Goal: Navigation & Orientation: Find specific page/section

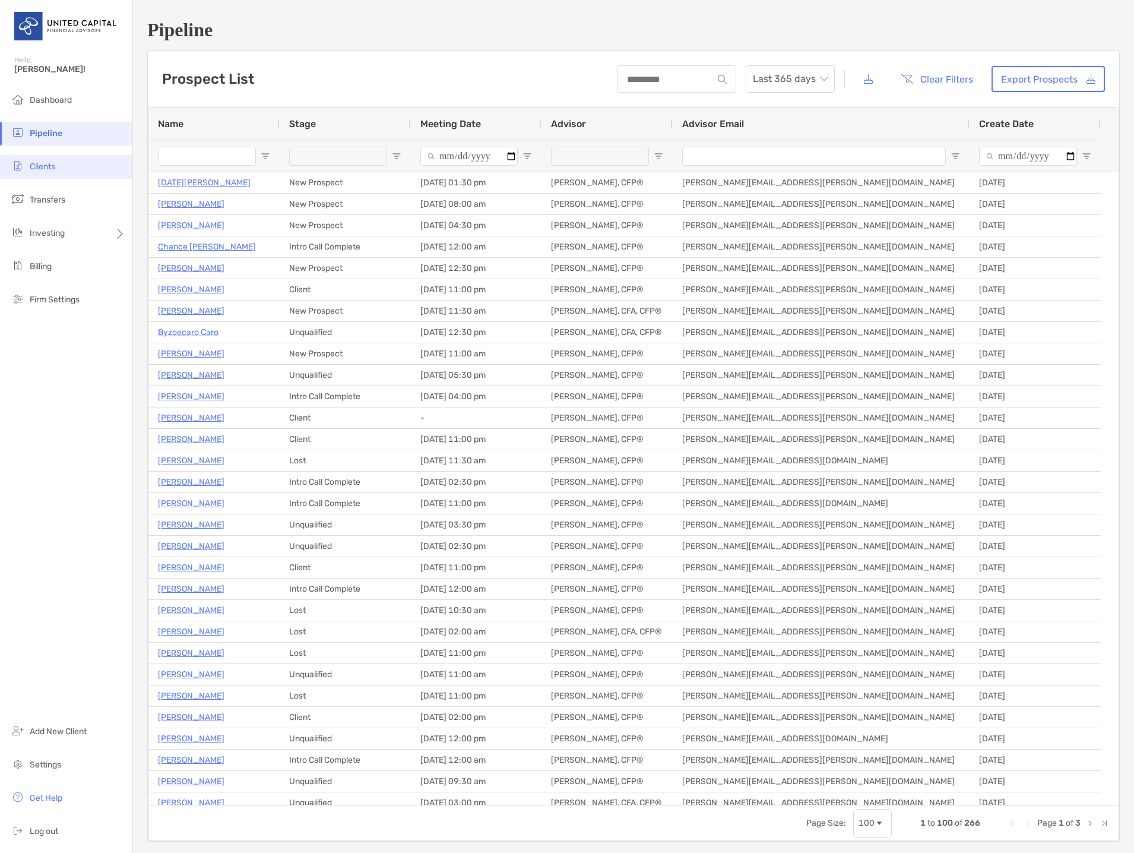
click at [33, 163] on span "Clients" at bounding box center [43, 166] width 26 height 10
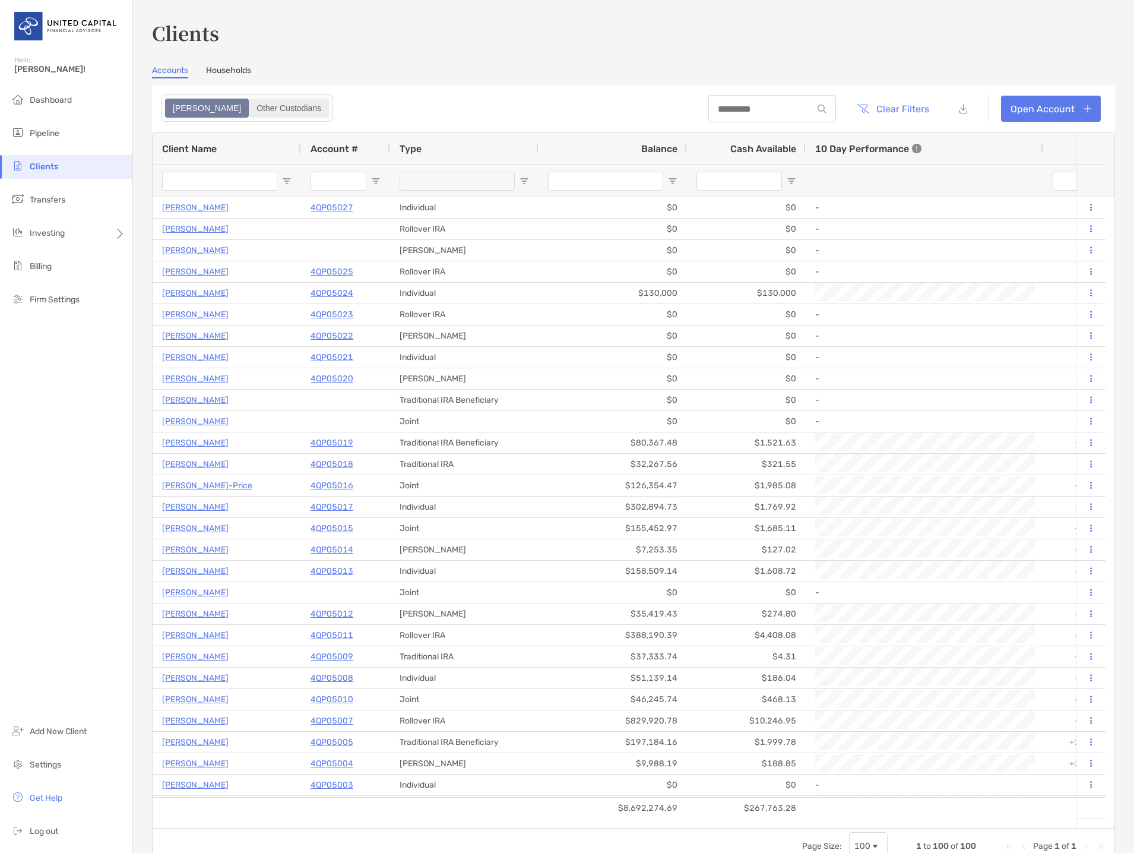
click at [250, 110] on div "Other Custodians" at bounding box center [289, 108] width 78 height 17
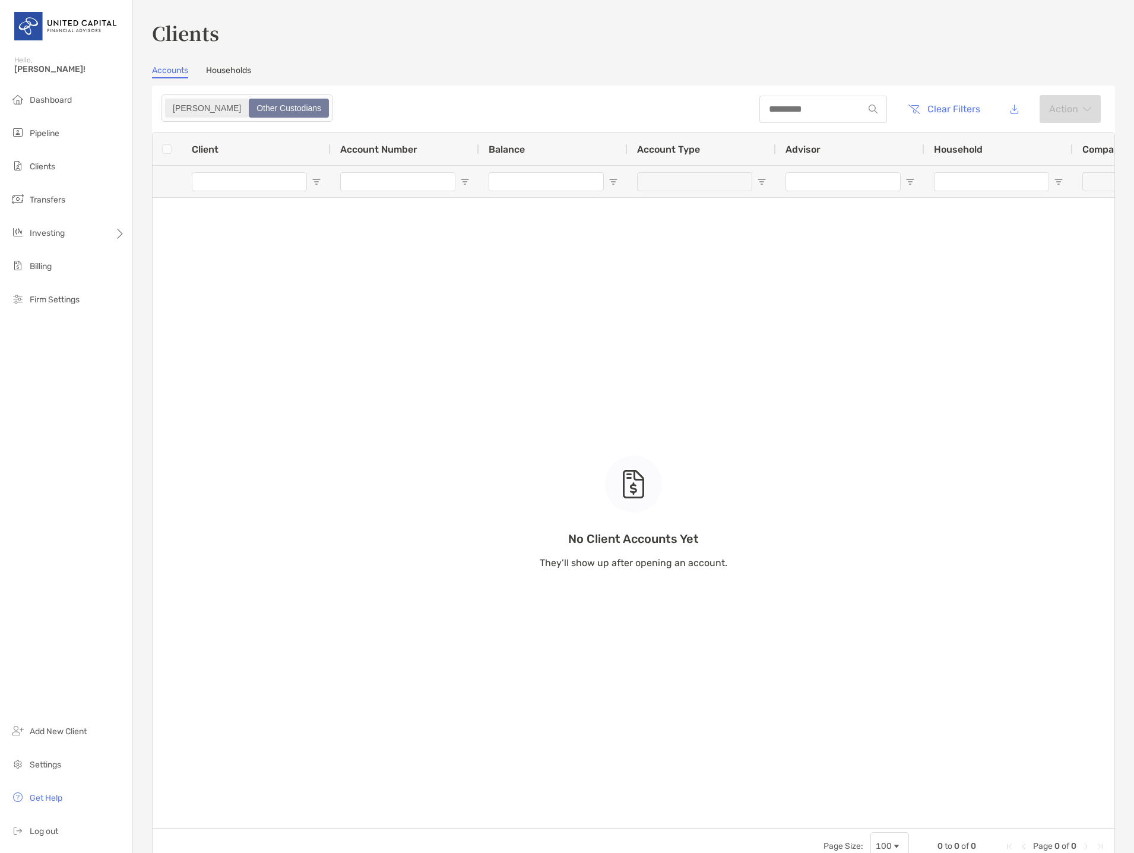
click at [169, 109] on div "[PERSON_NAME]" at bounding box center [206, 108] width 81 height 17
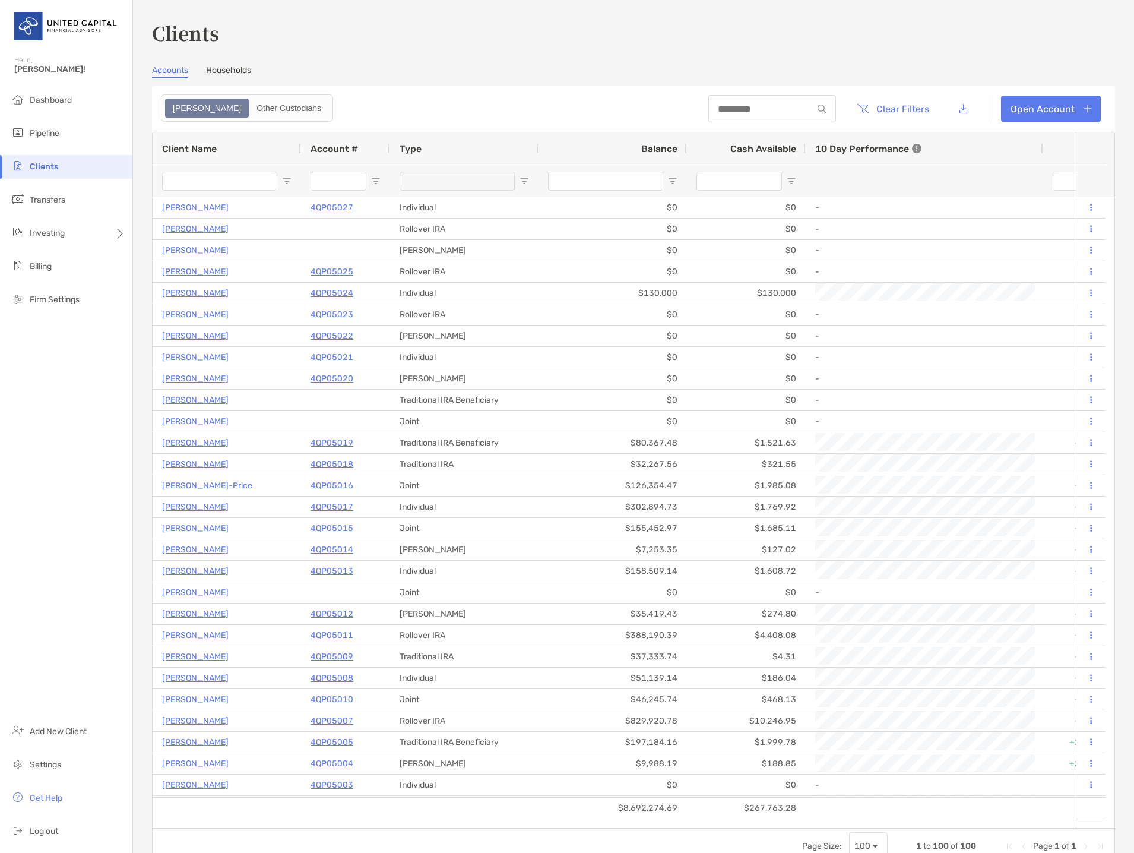
click at [231, 68] on link "Households" at bounding box center [228, 71] width 45 height 13
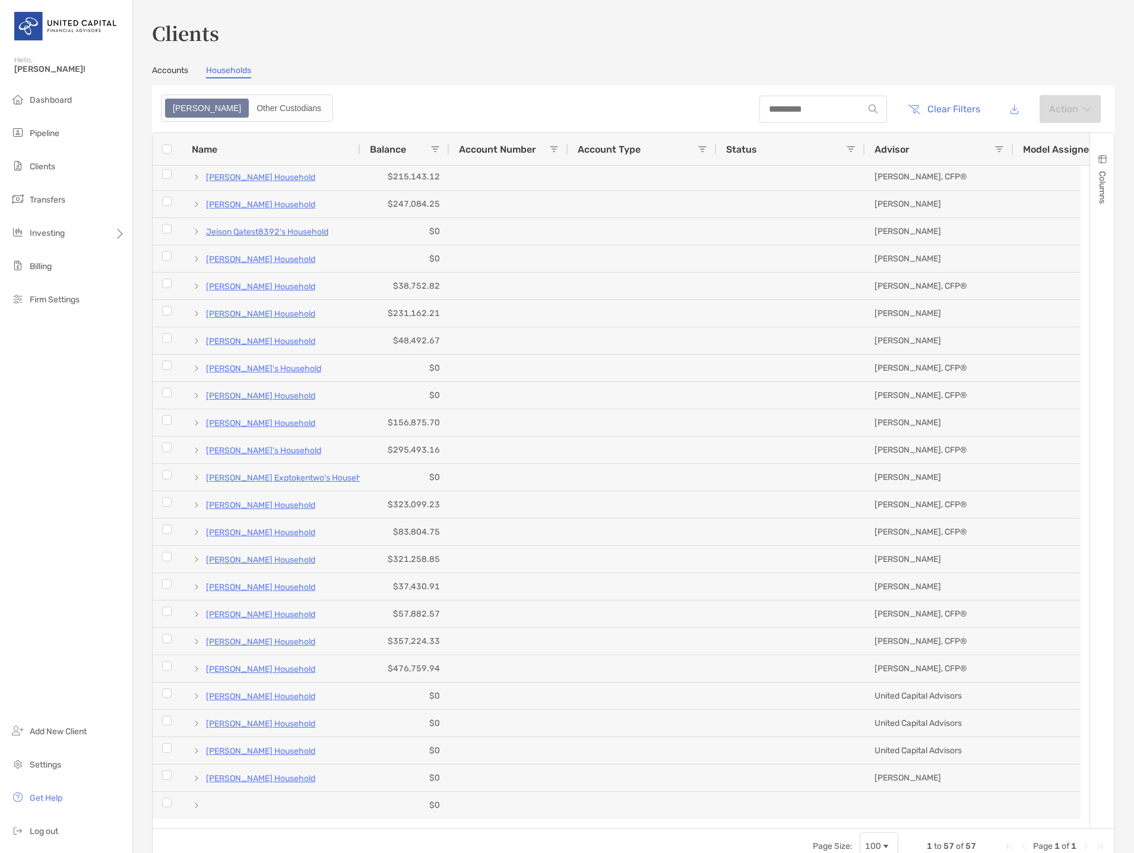
click at [169, 73] on link "Accounts" at bounding box center [170, 71] width 36 height 13
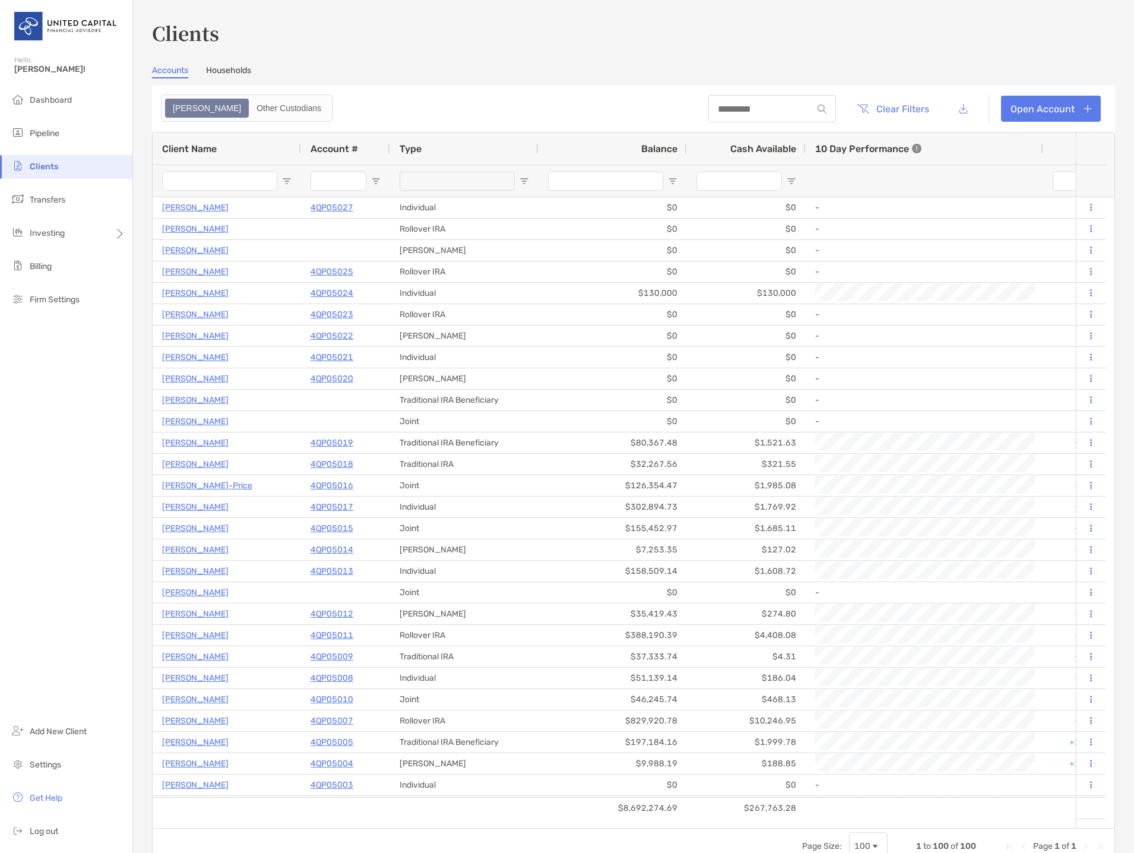
click at [217, 78] on section "Accounts Households Zoe Other Custodians Clear Filters Open Account 1 to 100 of…" at bounding box center [633, 464] width 963 height 799
click at [224, 74] on link "Households" at bounding box center [228, 71] width 45 height 13
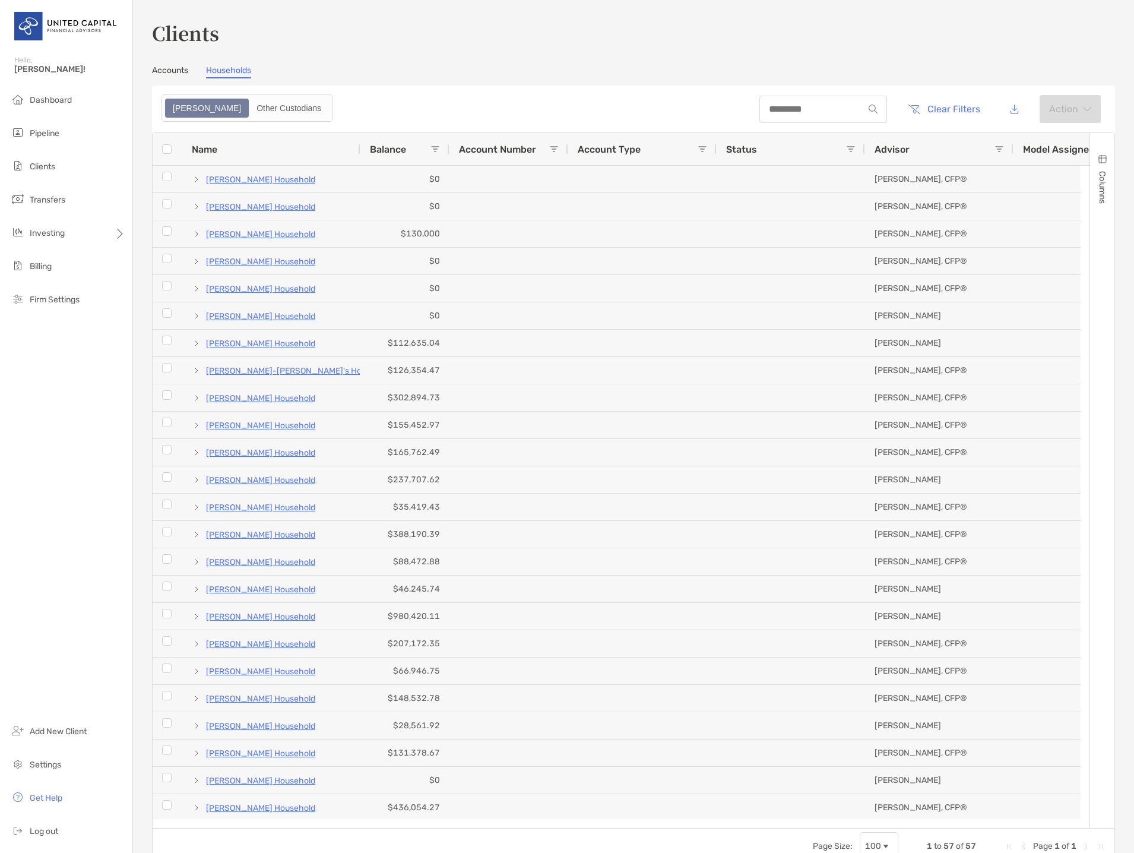
click at [901, 151] on span "Advisor" at bounding box center [892, 149] width 35 height 11
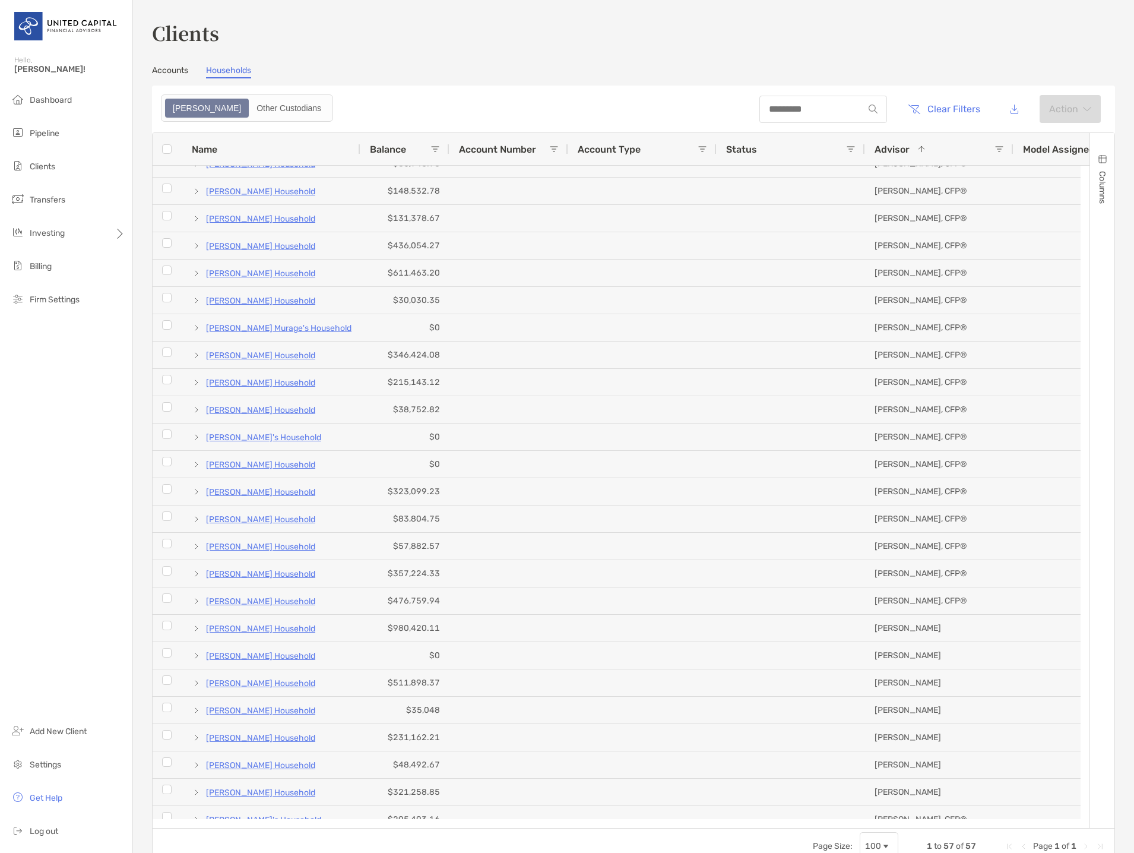
click at [1094, 625] on div "Columns" at bounding box center [1102, 480] width 24 height 695
